Goal: Check status: Check status

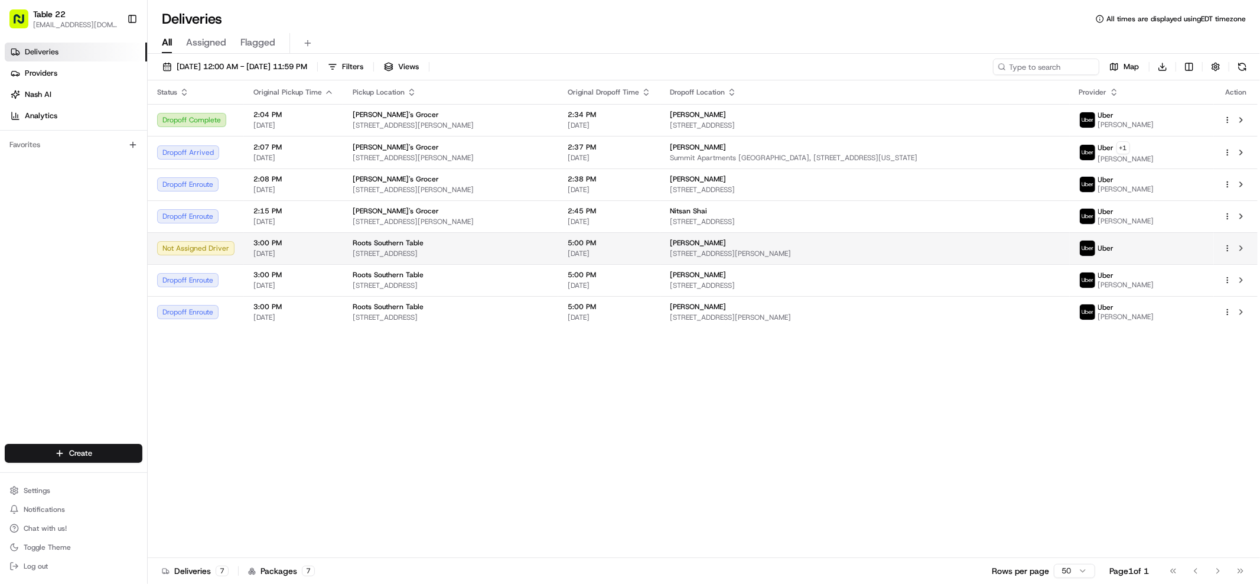
click at [735, 249] on span "[STREET_ADDRESS][PERSON_NAME]" at bounding box center [865, 253] width 390 height 9
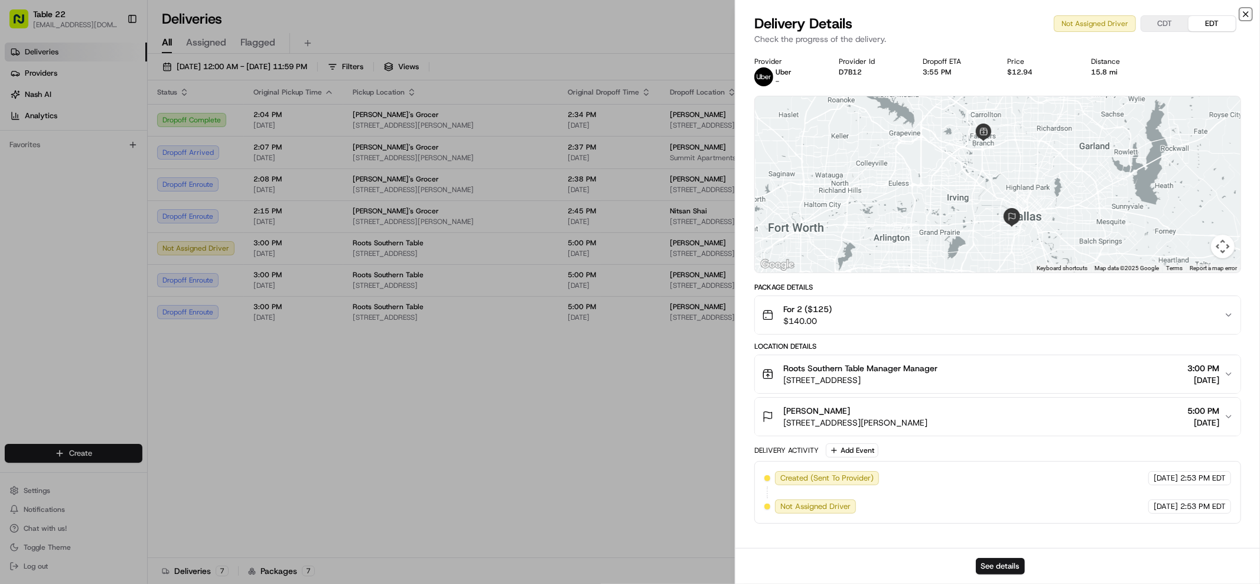
click at [1249, 13] on icon "button" at bounding box center [1245, 13] width 9 height 9
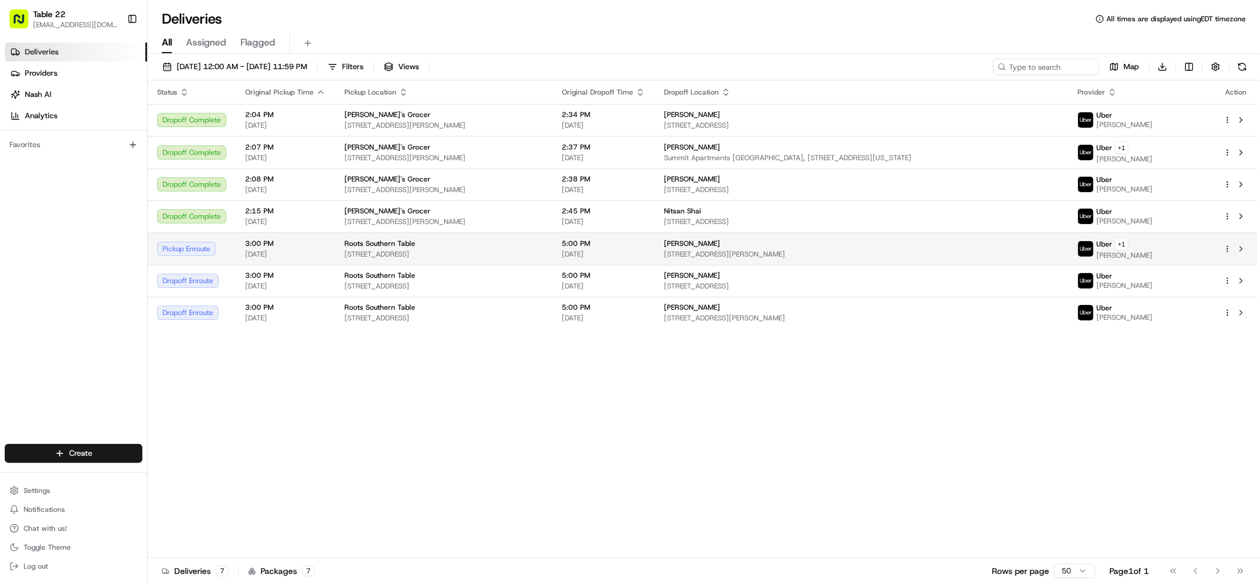
click at [645, 257] on span "[DATE]" at bounding box center [603, 253] width 83 height 9
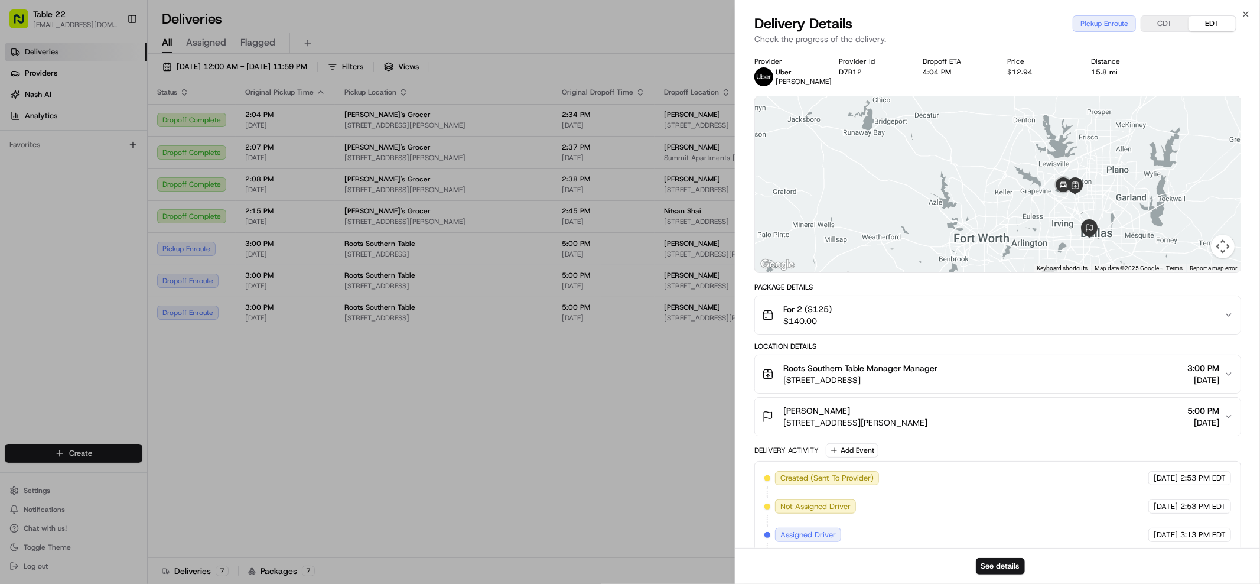
click at [1251, 14] on div "Delivery Details Pickup Enroute CDT EDT Check the progress of the delivery." at bounding box center [997, 31] width 525 height 35
click at [1246, 14] on icon "button" at bounding box center [1245, 14] width 5 height 5
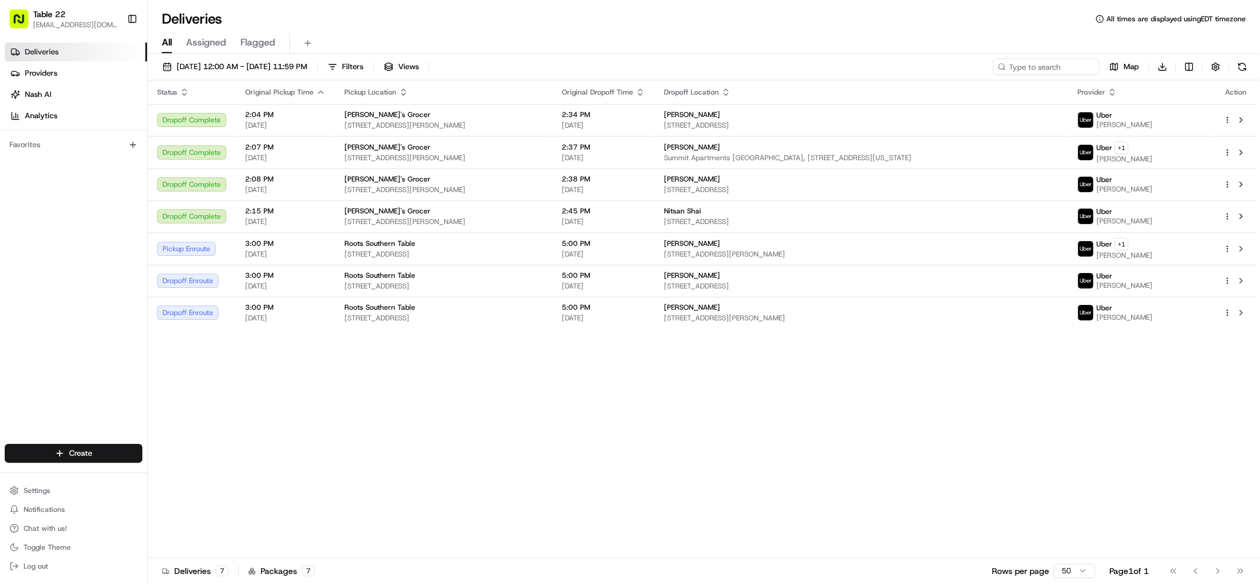
click at [654, 364] on div "Status Original Pickup Time Pickup Location Original Dropoff Time Dropoff Locat…" at bounding box center [703, 318] width 1110 height 477
